Goal: Information Seeking & Learning: Understand process/instructions

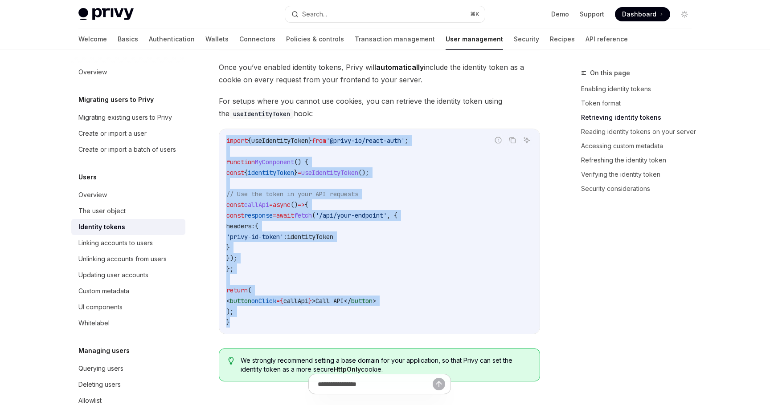
drag, startPoint x: 235, startPoint y: 323, endPoint x: 221, endPoint y: 137, distance: 186.8
click at [221, 137] on div "import { useIdentityToken } from '@privy-io/react-auth' ; function MyComponent …" at bounding box center [379, 231] width 320 height 205
drag, startPoint x: 223, startPoint y: 137, endPoint x: 229, endPoint y: 333, distance: 196.6
click at [229, 333] on div "import { useIdentityToken } from '@privy-io/react-auth' ; function MyComponent …" at bounding box center [379, 231] width 320 height 205
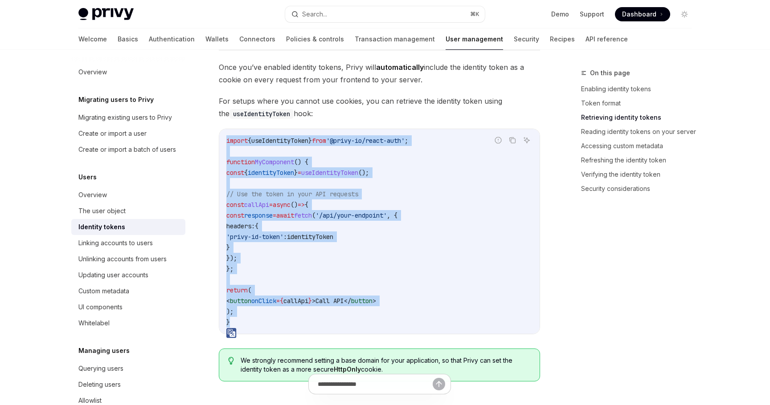
click at [241, 324] on code "import { useIdentityToken } from '@privy-io/react-auth' ; function MyComponent …" at bounding box center [379, 231] width 306 height 192
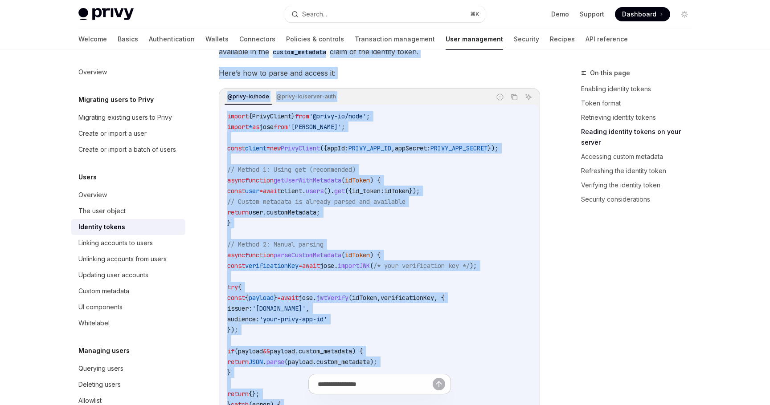
scroll to position [2285, 0]
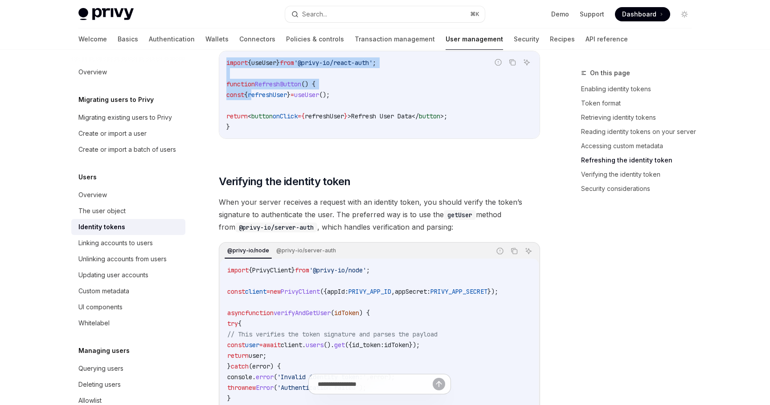
drag, startPoint x: 223, startPoint y: 241, endPoint x: 264, endPoint y: 98, distance: 149.1
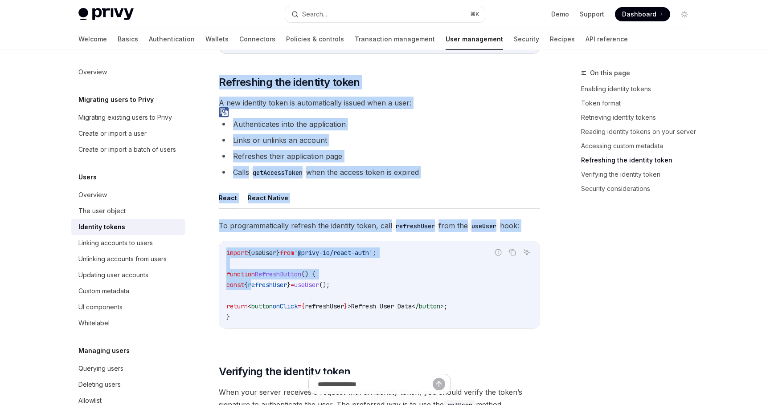
scroll to position [1962, 0]
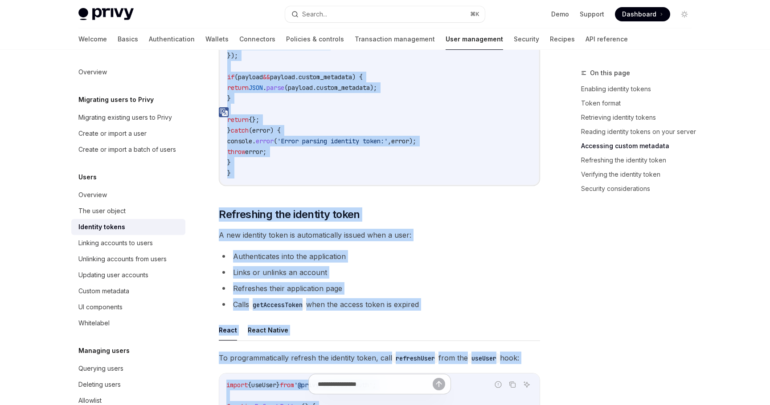
click at [257, 174] on code "import { PrivyClient } from '@privy-io/node' ; import * as [PERSON_NAME] from '…" at bounding box center [379, 7] width 304 height 342
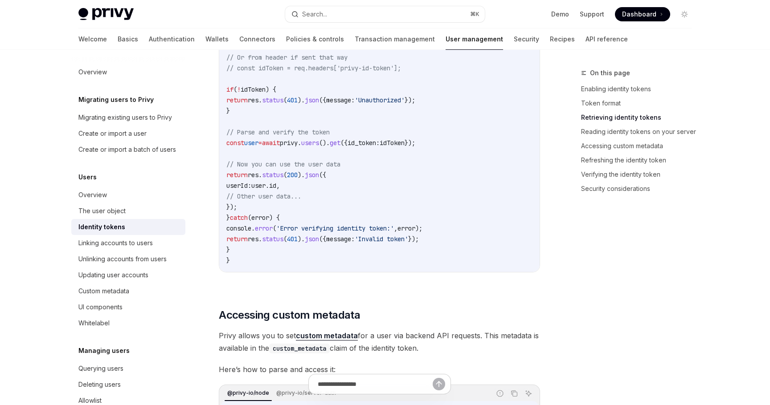
scroll to position [1576, 0]
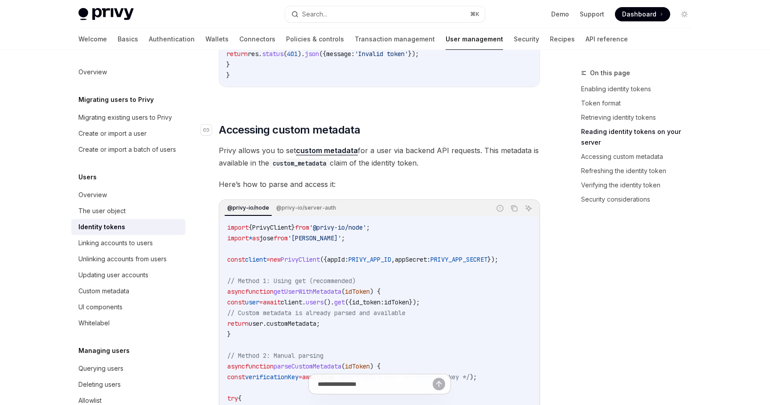
click at [351, 136] on span "Accessing custom metadata" at bounding box center [289, 130] width 141 height 14
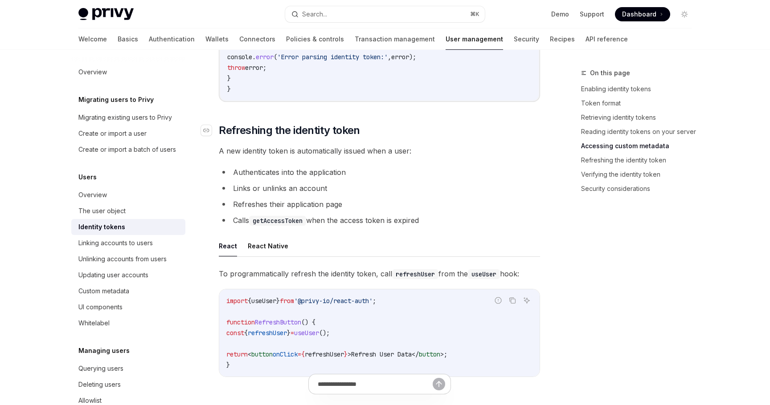
scroll to position [2050, 0]
